Goal: Task Accomplishment & Management: Use online tool/utility

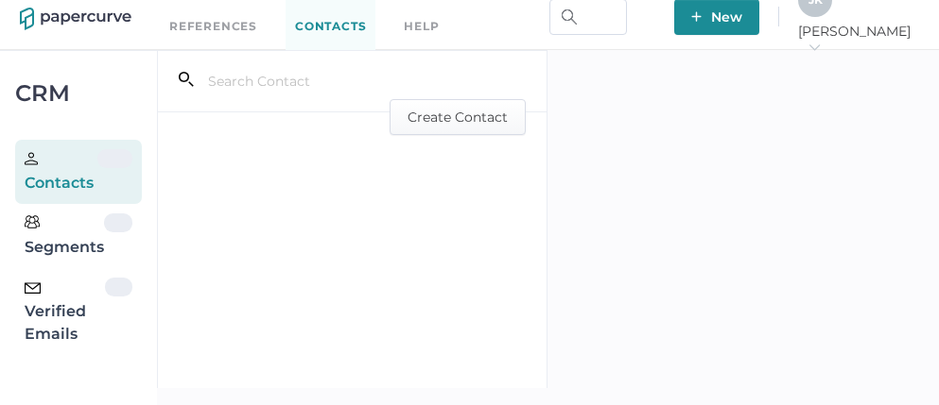
scroll to position [33, 0]
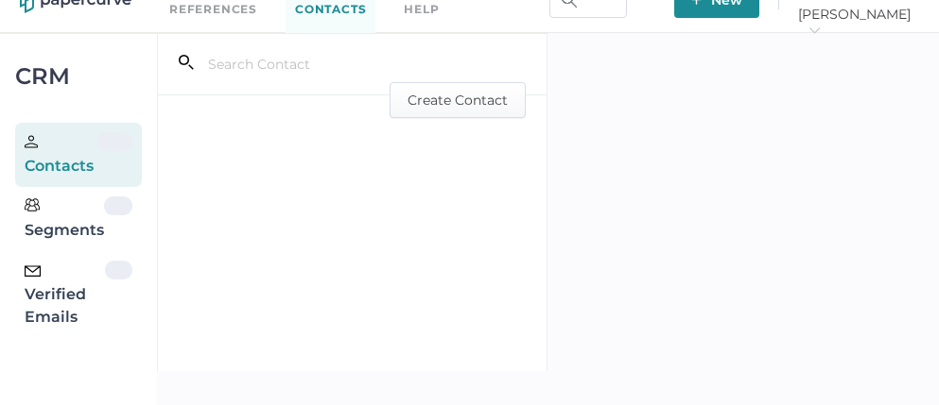
click at [68, 302] on div "Verified Emails" at bounding box center [65, 295] width 80 height 68
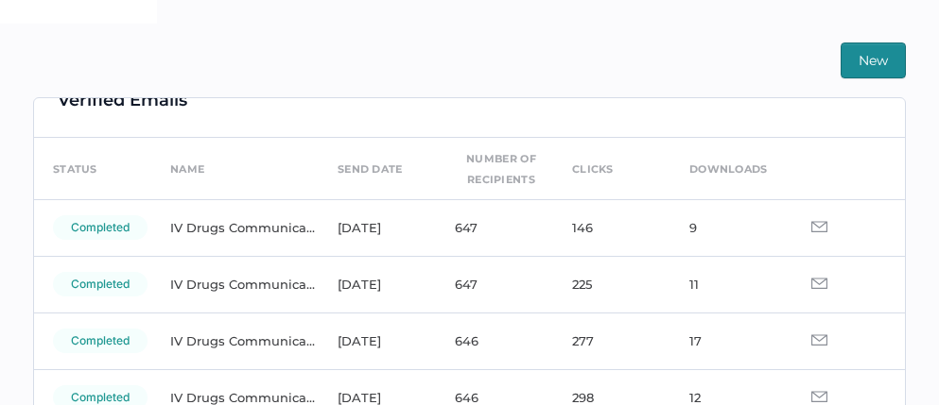
scroll to position [36, 0]
